Goal: Task Accomplishment & Management: Complete application form

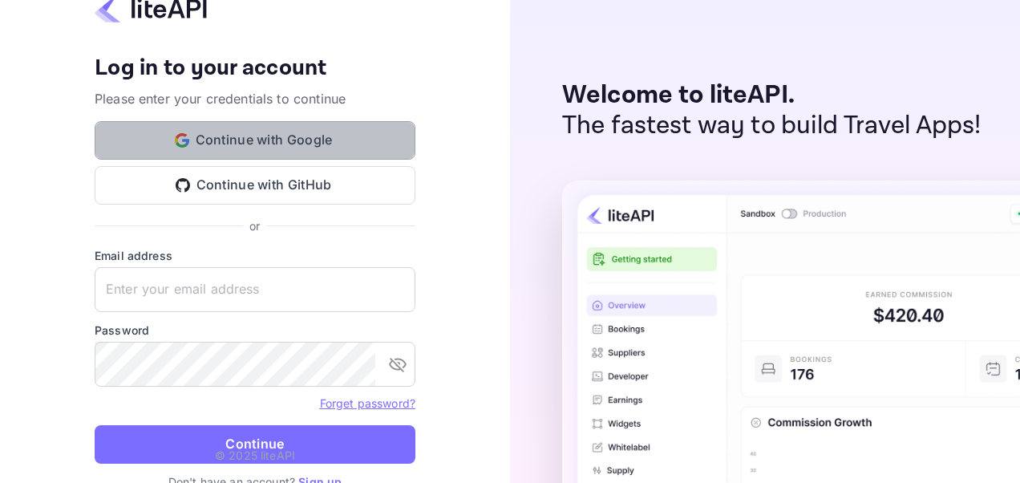
click at [344, 148] on button "Continue with Google" at bounding box center [255, 140] width 321 height 39
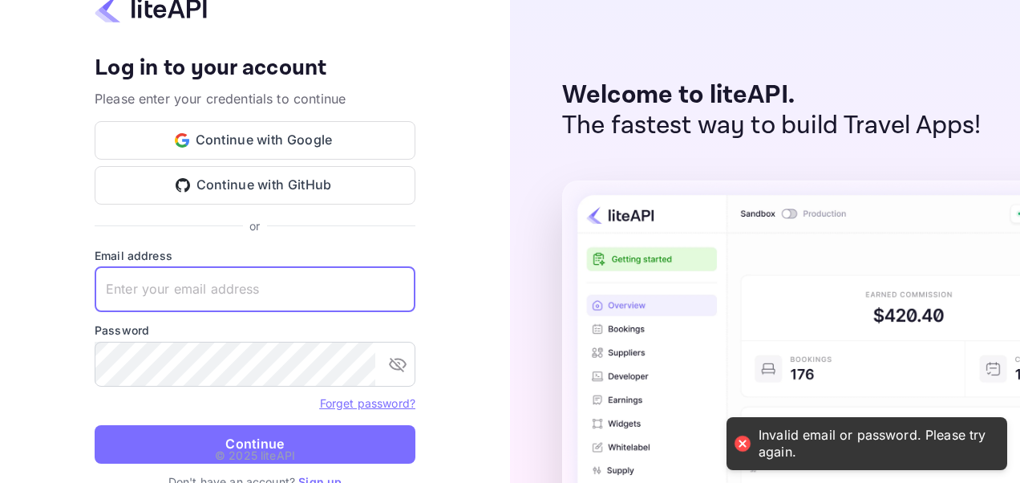
click at [145, 286] on input "text" at bounding box center [255, 289] width 321 height 45
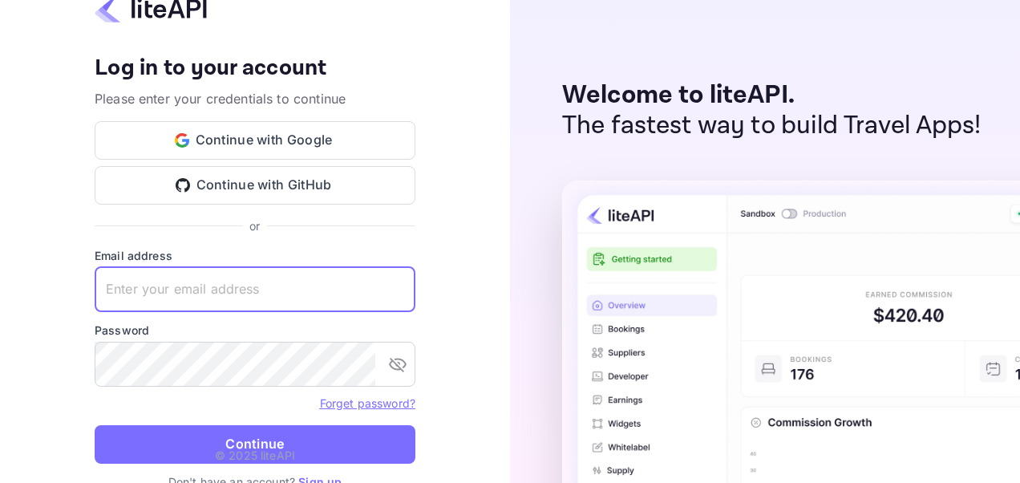
type input "[EMAIL_ADDRESS][DOMAIN_NAME]"
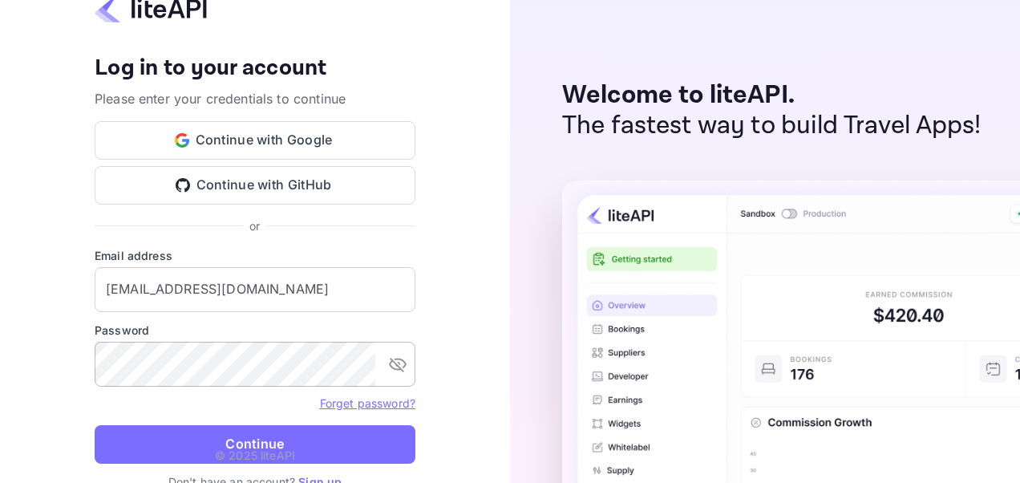
click at [380, 363] on div "​" at bounding box center [255, 364] width 321 height 45
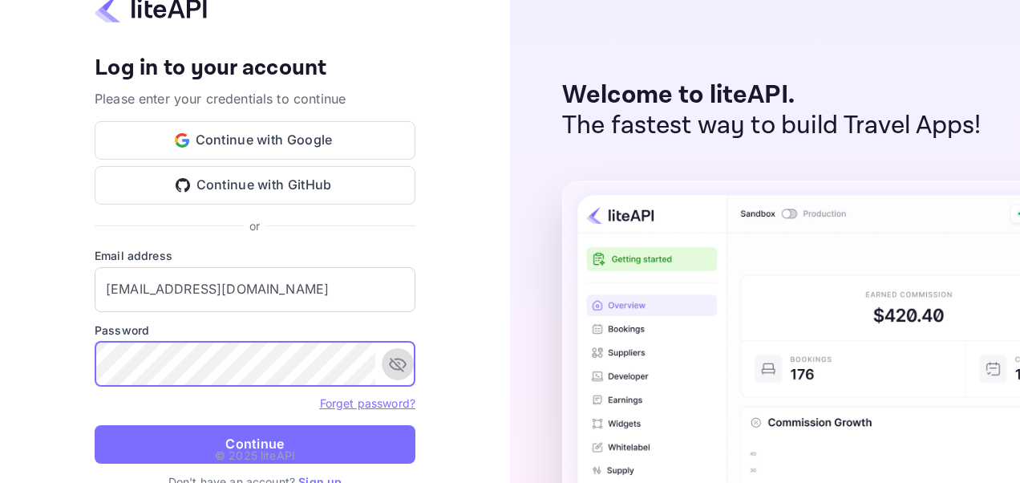
click at [388, 363] on icon "toggle password visibility" at bounding box center [397, 364] width 19 height 19
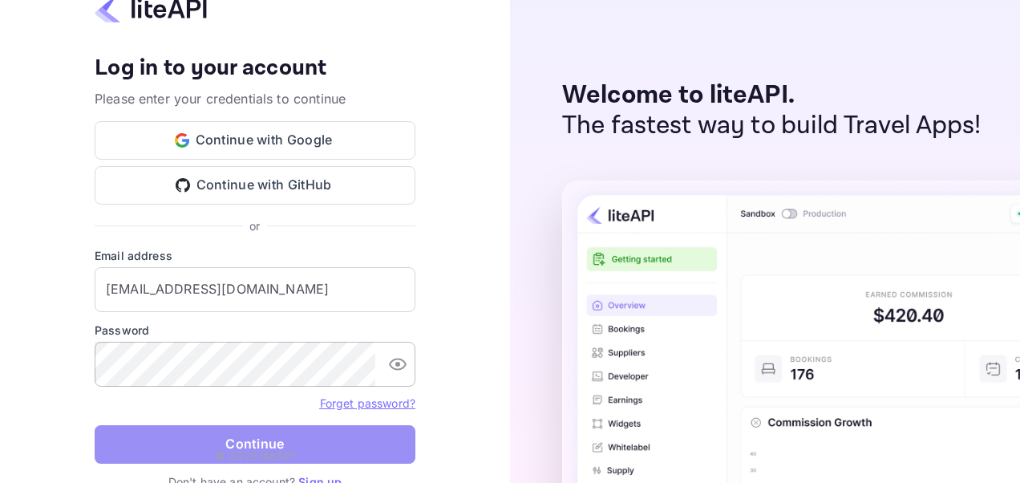
click at [166, 441] on button "Continue" at bounding box center [255, 444] width 321 height 39
click at [120, 435] on button "Continue" at bounding box center [255, 444] width 321 height 39
click at [154, 439] on button "Continue" at bounding box center [255, 444] width 321 height 39
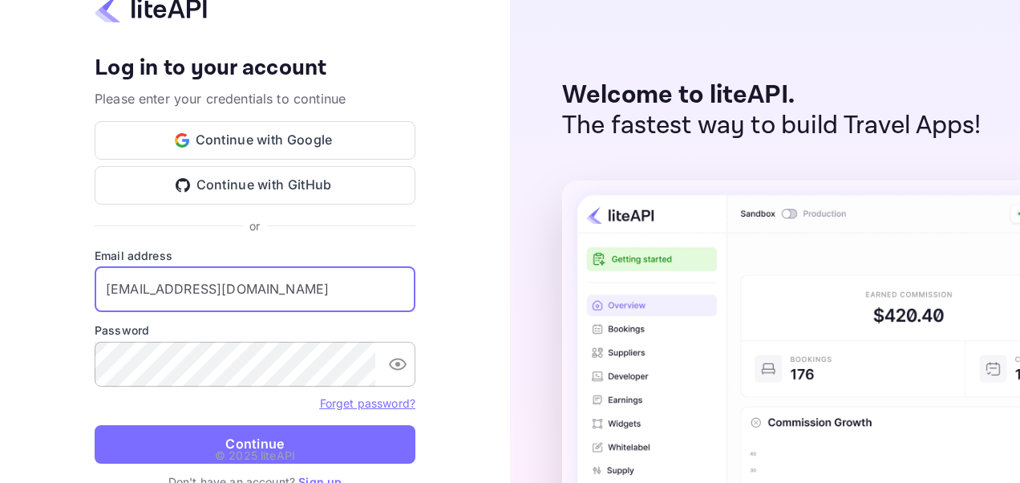
click at [257, 294] on input "[EMAIL_ADDRESS][DOMAIN_NAME]" at bounding box center [255, 289] width 321 height 45
click at [396, 361] on icon "toggle password visibility" at bounding box center [397, 364] width 19 height 19
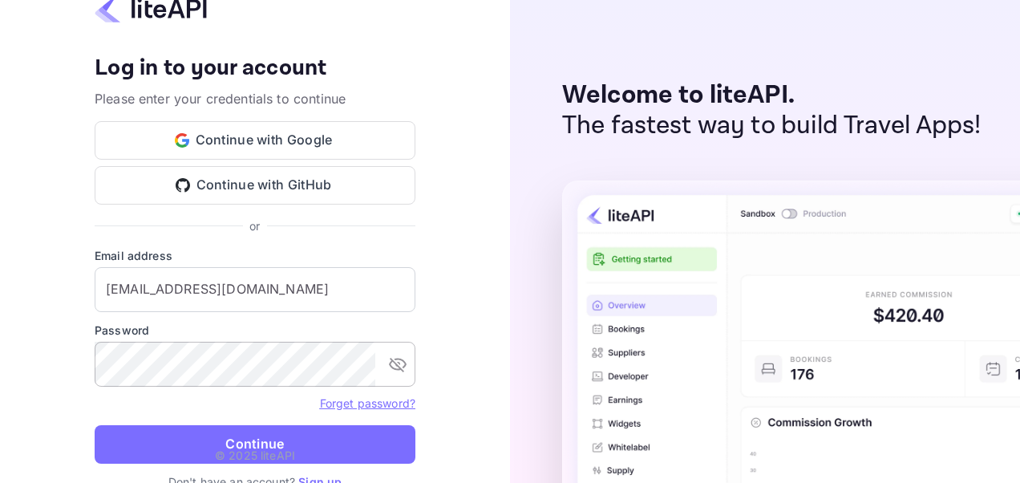
click at [491, 329] on div "Your account has been created successfully, a confirmation link has been sent t…" at bounding box center [255, 241] width 510 height 483
click at [401, 369] on icon "toggle password visibility" at bounding box center [398, 365] width 18 height 14
click at [401, 369] on icon "toggle password visibility" at bounding box center [398, 364] width 18 height 12
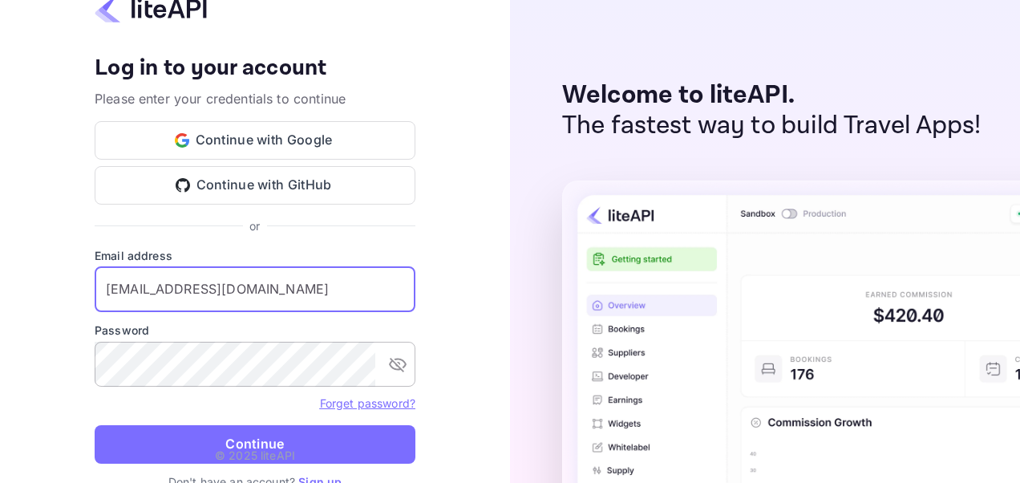
click at [296, 297] on input "[EMAIL_ADDRESS][DOMAIN_NAME]" at bounding box center [255, 289] width 321 height 45
click at [427, 266] on div "Your account has been created successfully, a confirmation link has been sent t…" at bounding box center [255, 241] width 510 height 483
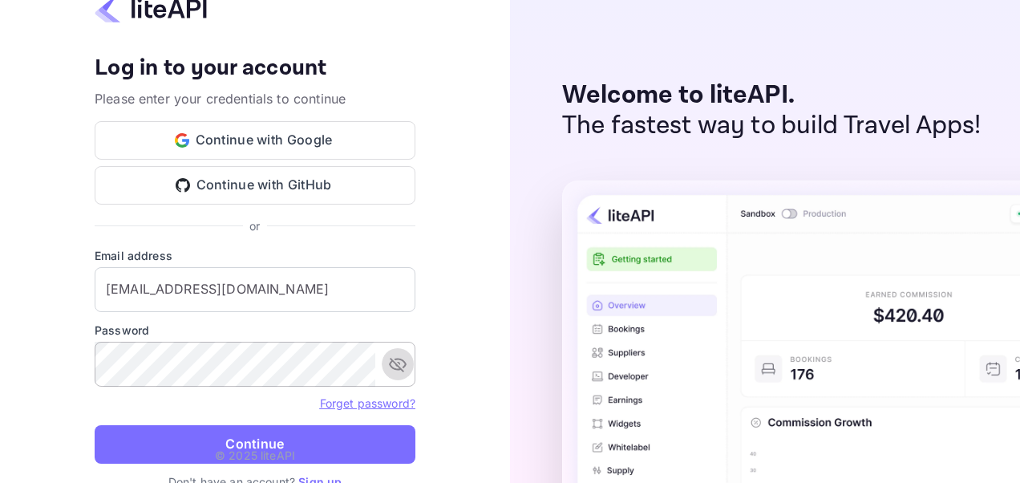
click at [387, 364] on button "toggle password visibility" at bounding box center [398, 364] width 32 height 32
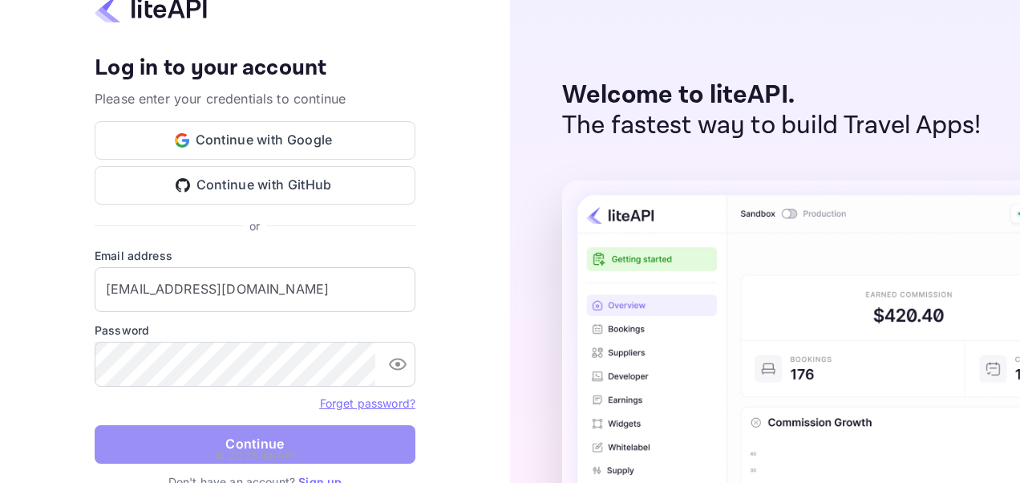
click at [240, 444] on button "Continue" at bounding box center [255, 444] width 321 height 39
